Goal: Information Seeking & Learning: Learn about a topic

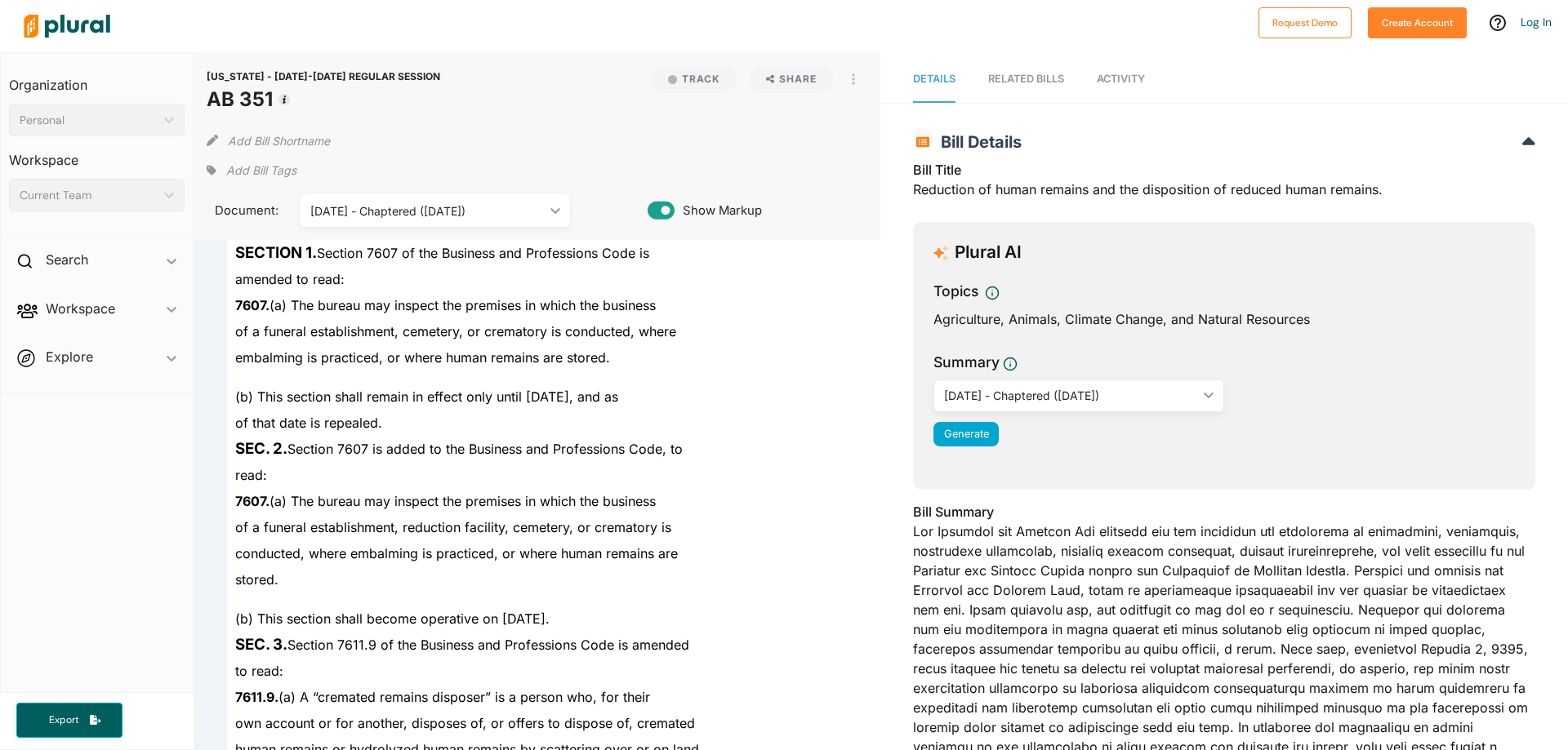
drag, startPoint x: 871, startPoint y: 533, endPoint x: 796, endPoint y: 59, distance: 479.9
drag, startPoint x: 1001, startPoint y: 571, endPoint x: 826, endPoint y: 82, distance: 519.4
